Goal: Transaction & Acquisition: Obtain resource

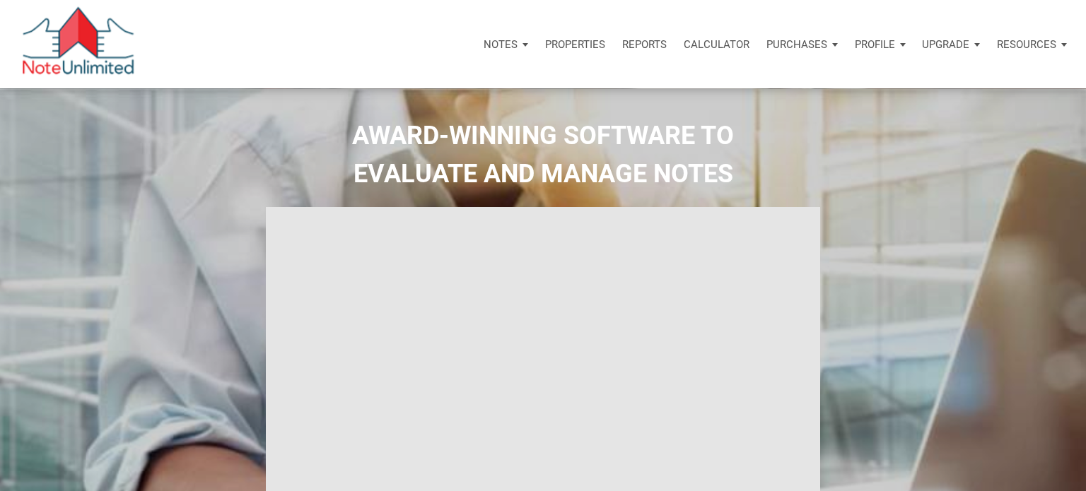
select select
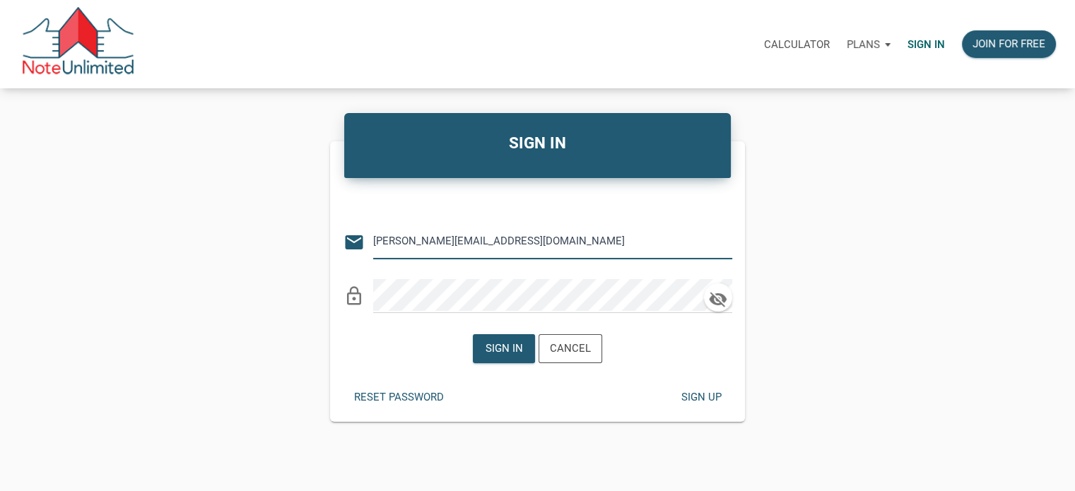
click at [509, 242] on input "monica@mastersnotes.com" at bounding box center [542, 242] width 338 height 32
type input "[EMAIL_ADDRESS][DOMAIN_NAME]"
click at [503, 341] on div "Sign in" at bounding box center [504, 349] width 37 height 16
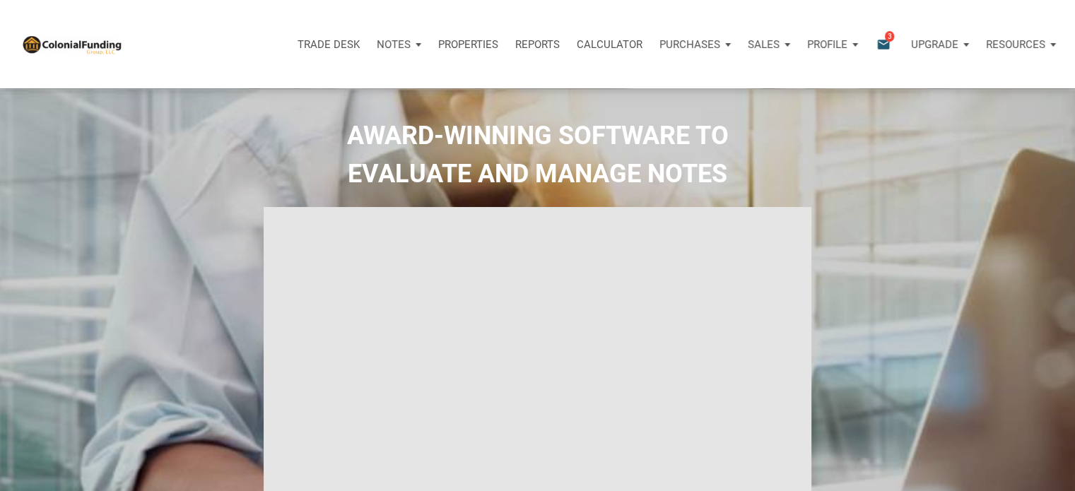
type input "Introduction to new features"
select select
click at [888, 36] on span "3" at bounding box center [889, 35] width 9 height 11
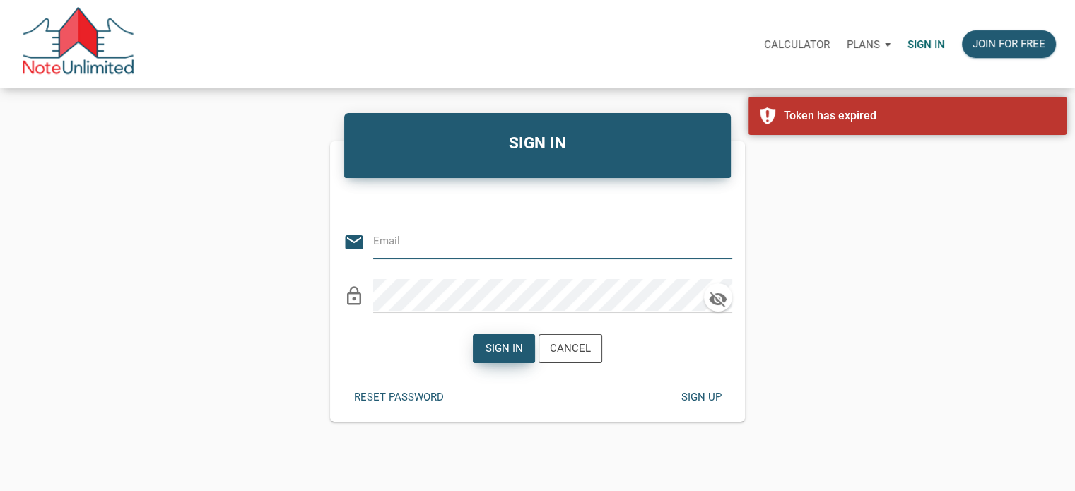
type input "[EMAIL_ADDRESS][DOMAIN_NAME]"
click at [498, 343] on div "Sign in" at bounding box center [504, 349] width 37 height 16
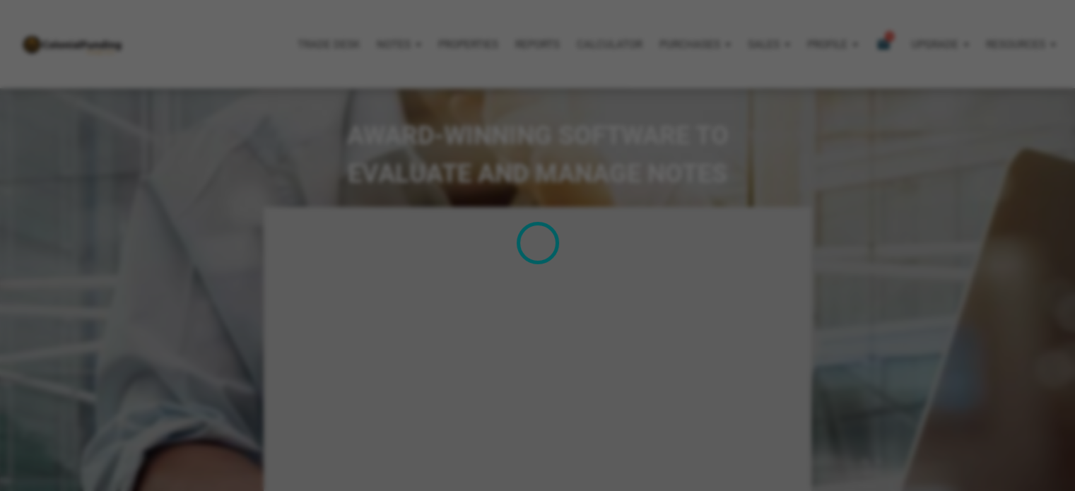
type input "Introduction to new features"
select select
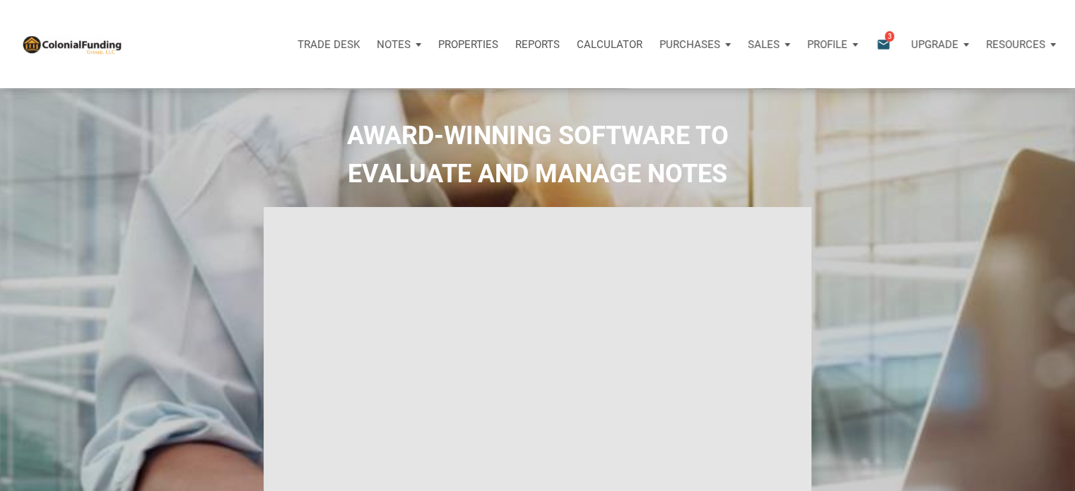
click at [879, 42] on icon "email" at bounding box center [883, 44] width 17 height 16
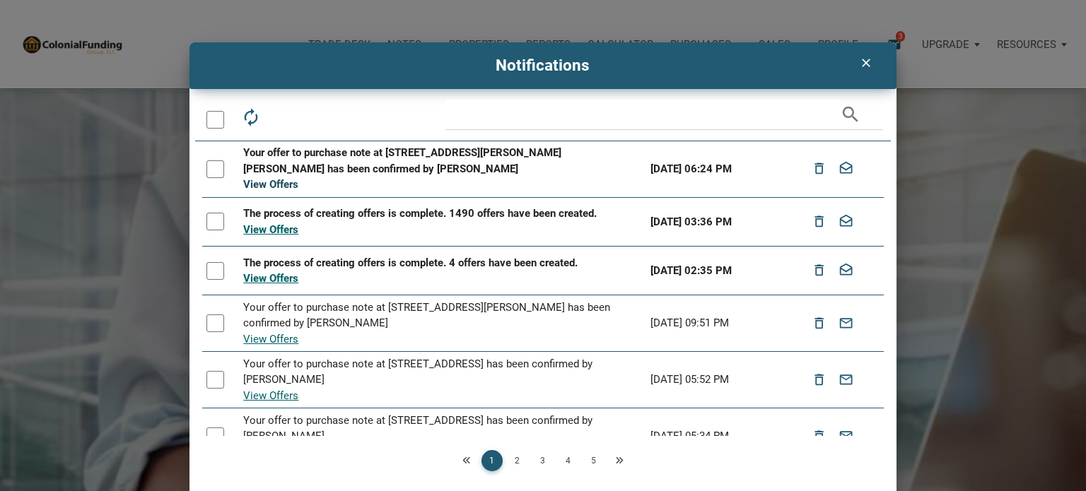
click at [256, 185] on link "View Offers" at bounding box center [270, 184] width 55 height 13
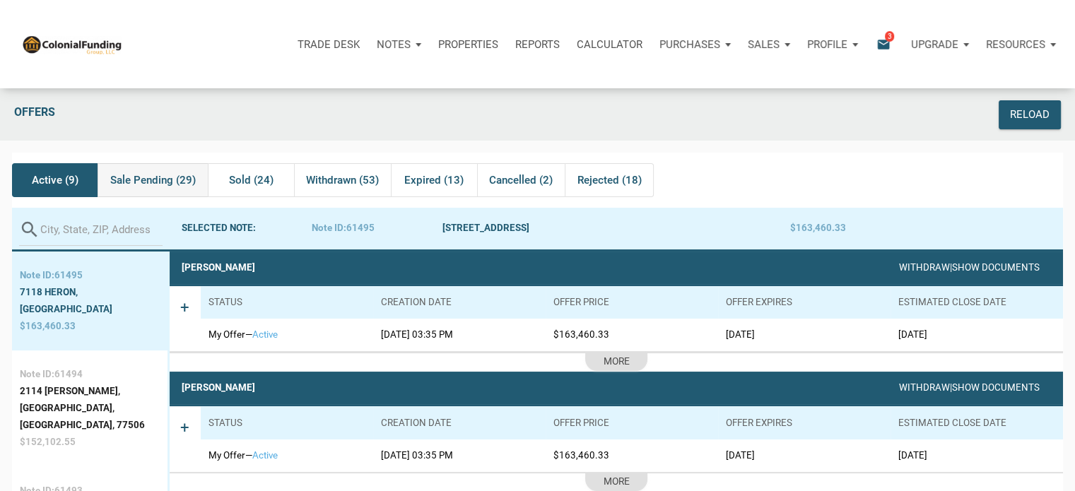
click at [152, 181] on span "Sale Pending (29)" at bounding box center [153, 180] width 86 height 17
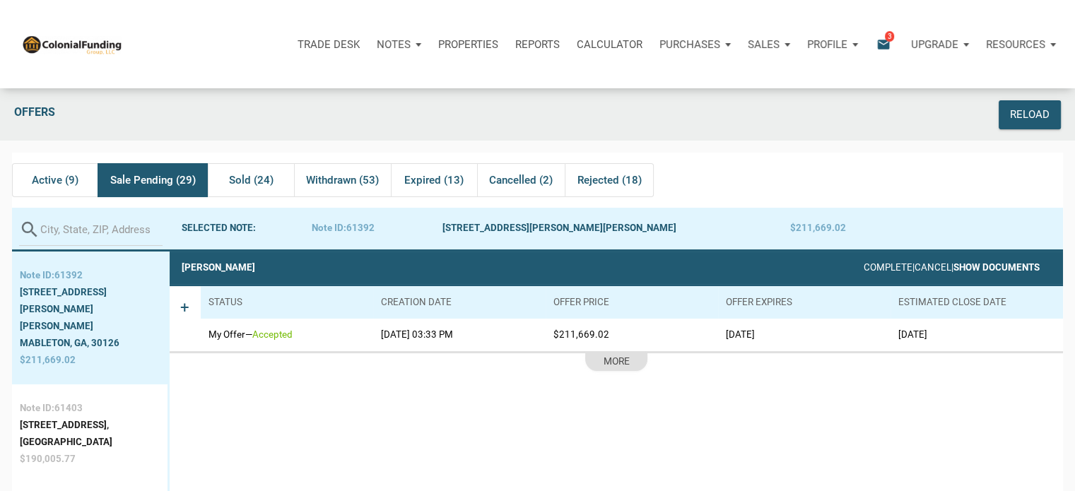
click at [966, 268] on link "Show Documents" at bounding box center [997, 267] width 86 height 11
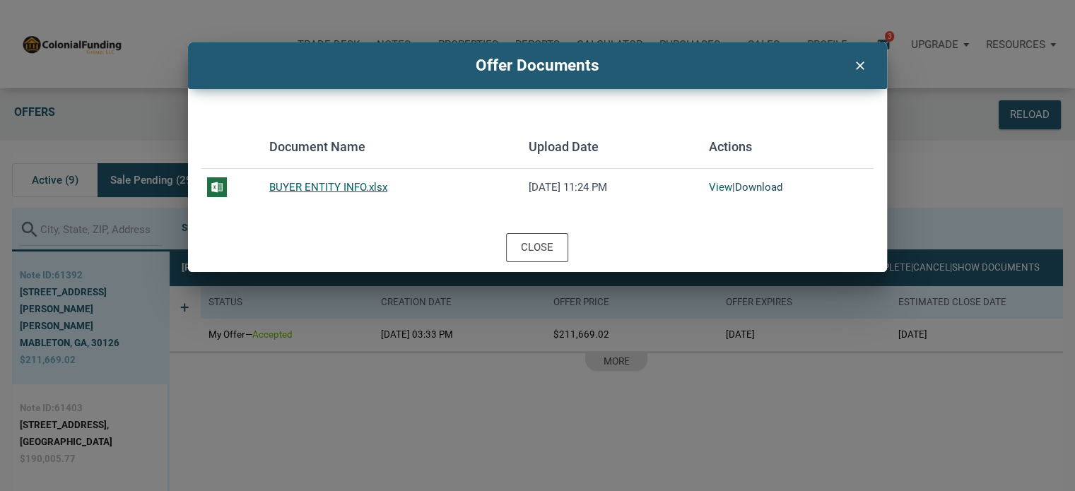
click at [765, 183] on link "Download" at bounding box center [758, 187] width 47 height 13
click at [537, 242] on div "Close" at bounding box center [537, 248] width 33 height 16
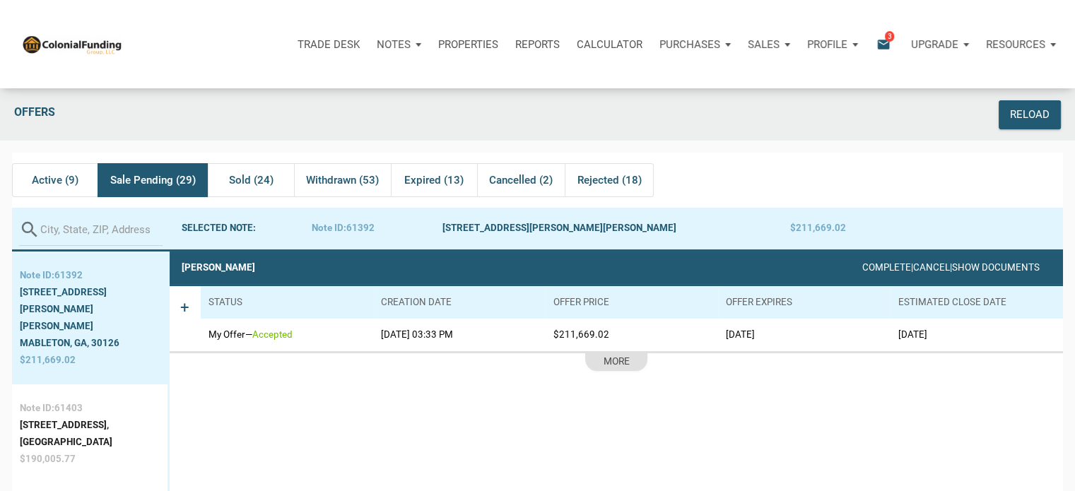
click at [526, 44] on p "Reports" at bounding box center [537, 44] width 45 height 13
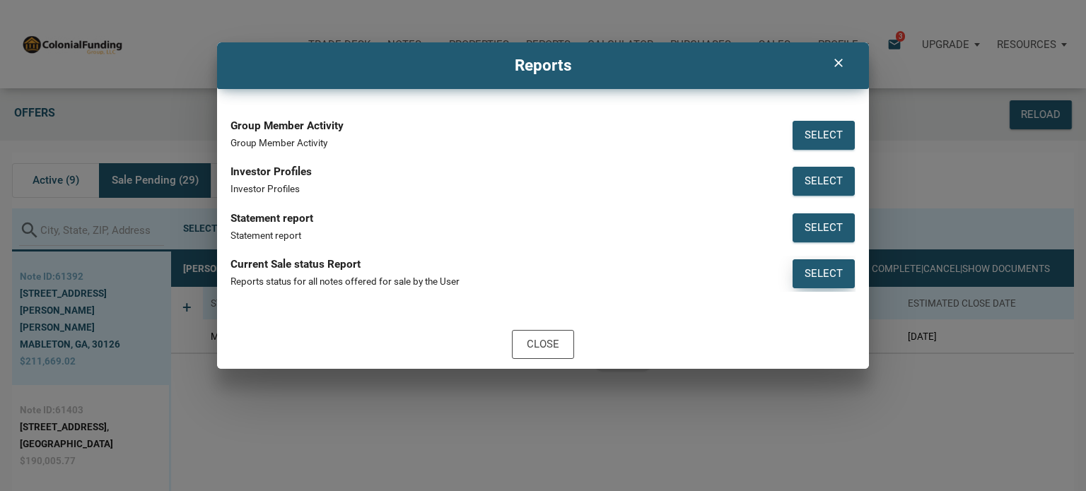
click at [815, 274] on div "Select" at bounding box center [824, 274] width 38 height 16
